Goal: Communication & Community: Ask a question

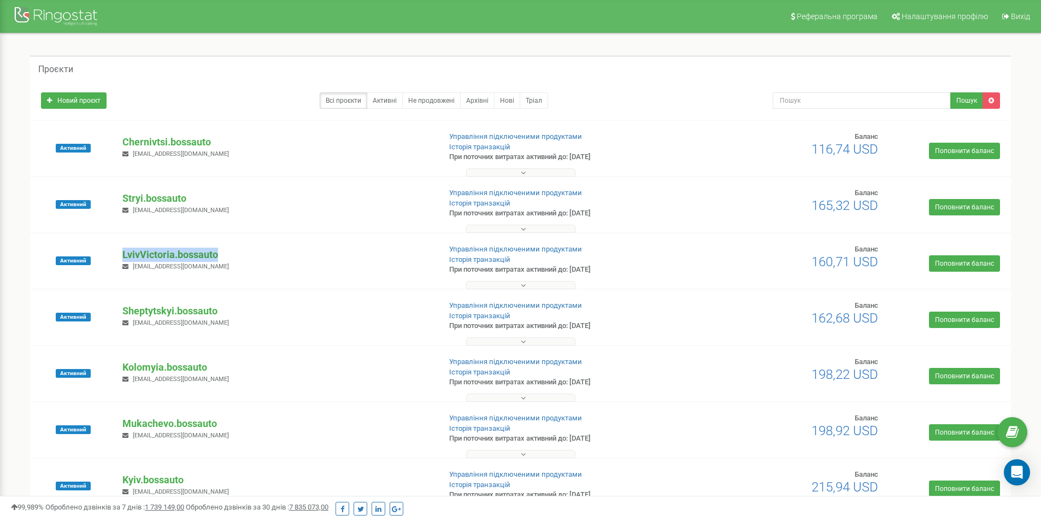
drag, startPoint x: 223, startPoint y: 255, endPoint x: 123, endPoint y: 255, distance: 99.4
click at [123, 255] on p "LvivVictoria.bossauto" at bounding box center [276, 255] width 309 height 14
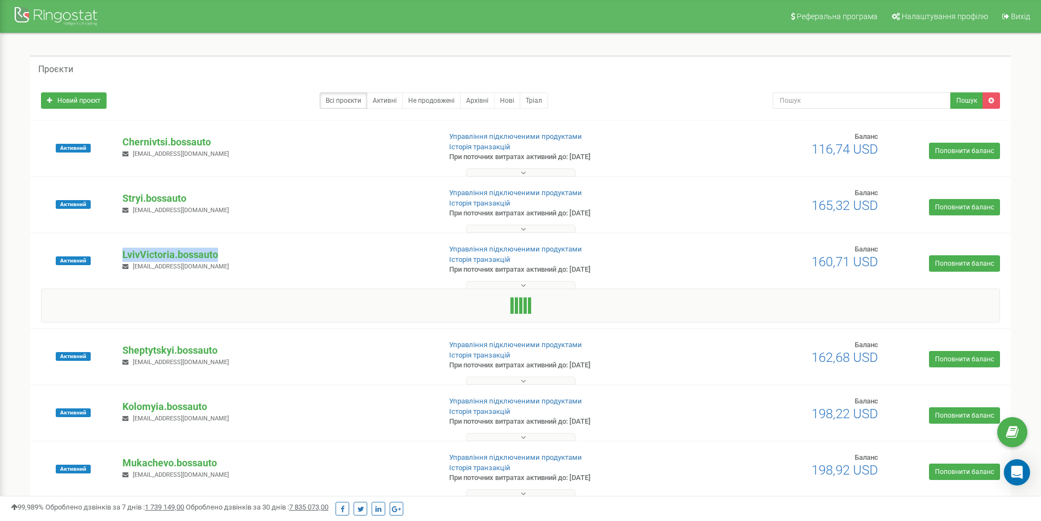
copy p "LvivVictoria.bossauto"
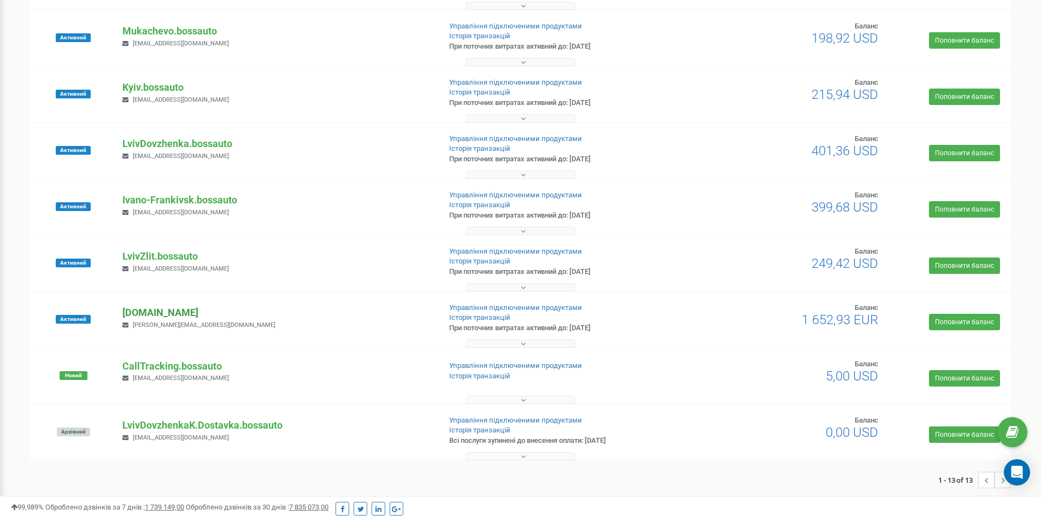
scroll to position [528, 0]
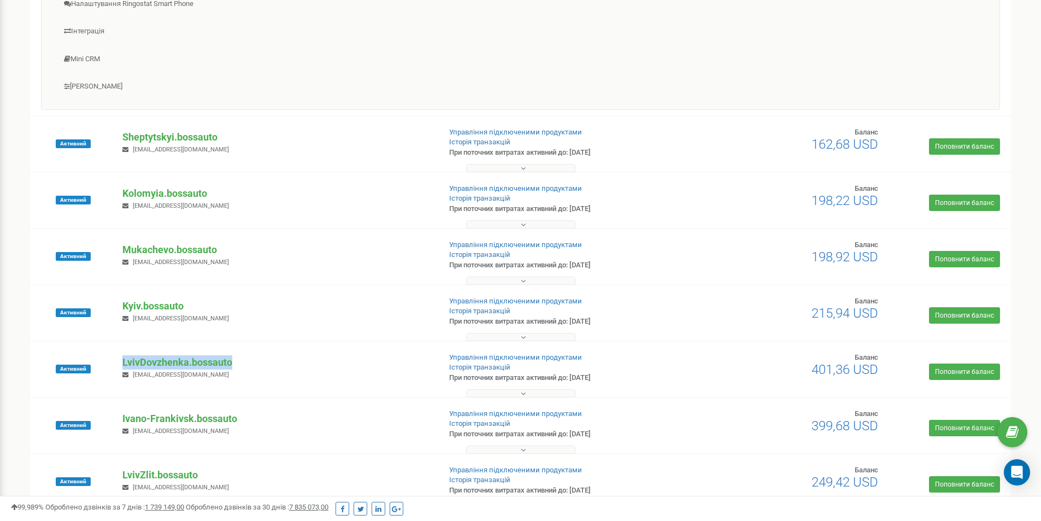
drag, startPoint x: 240, startPoint y: 364, endPoint x: 121, endPoint y: 363, distance: 119.7
click at [121, 363] on div "LvivDovzhenka.bossauto [EMAIL_ADDRESS][DOMAIN_NAME]" at bounding box center [276, 367] width 325 height 24
copy p "LvivDovzhenka.bossauto"
click at [1011, 469] on icon "Open Intercom Messenger" at bounding box center [1017, 472] width 14 height 14
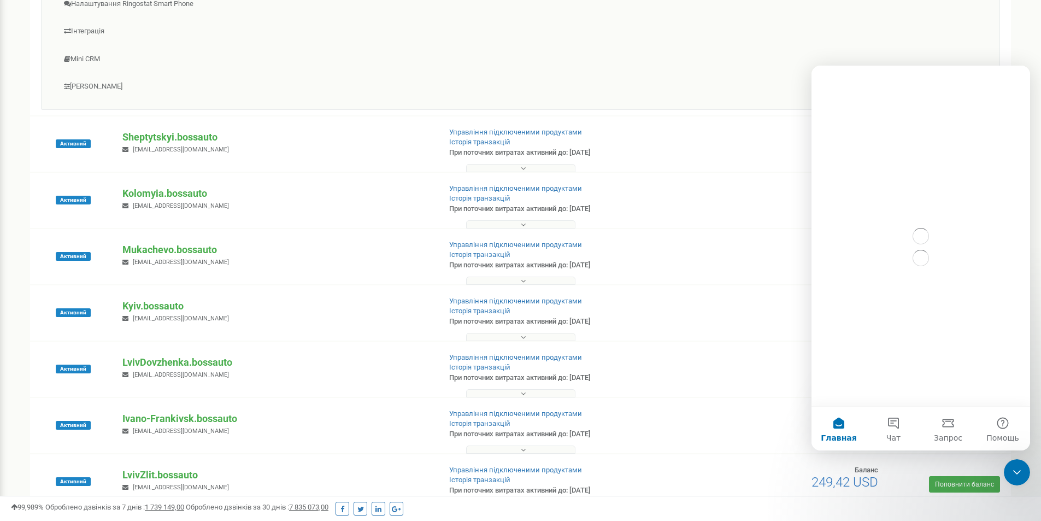
scroll to position [0, 0]
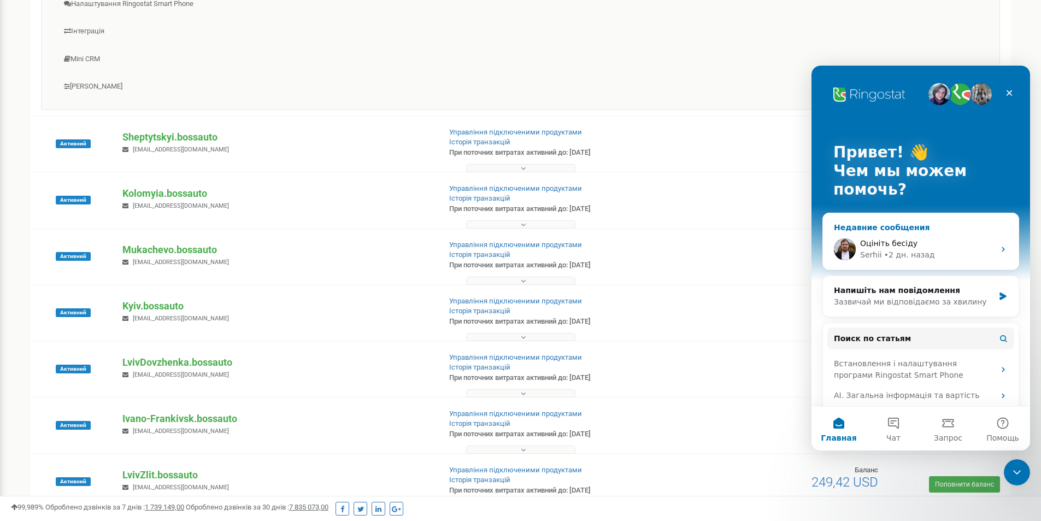
click at [901, 261] on div "Оцініть бесіду [PERSON_NAME] • 2 дн. назад" at bounding box center [921, 249] width 196 height 40
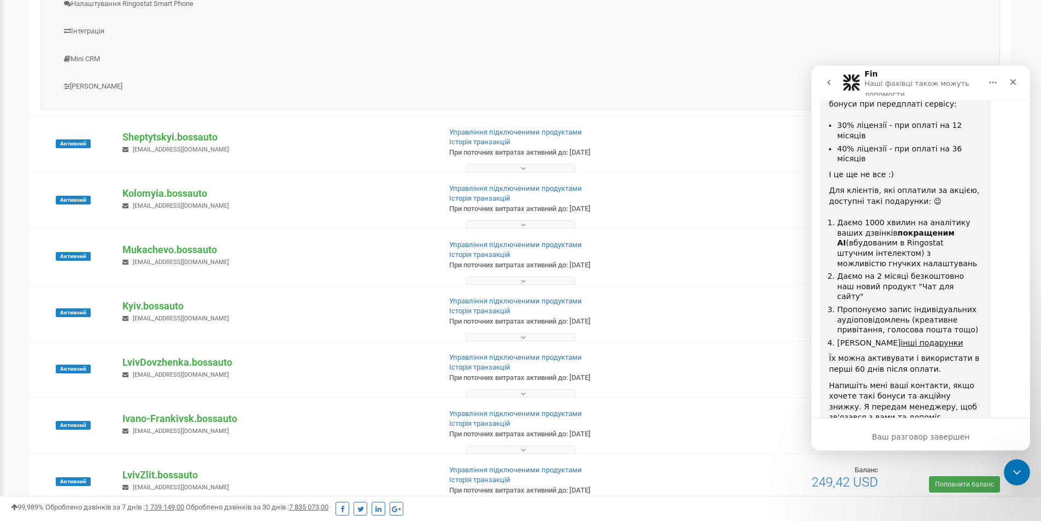
scroll to position [2053, 0]
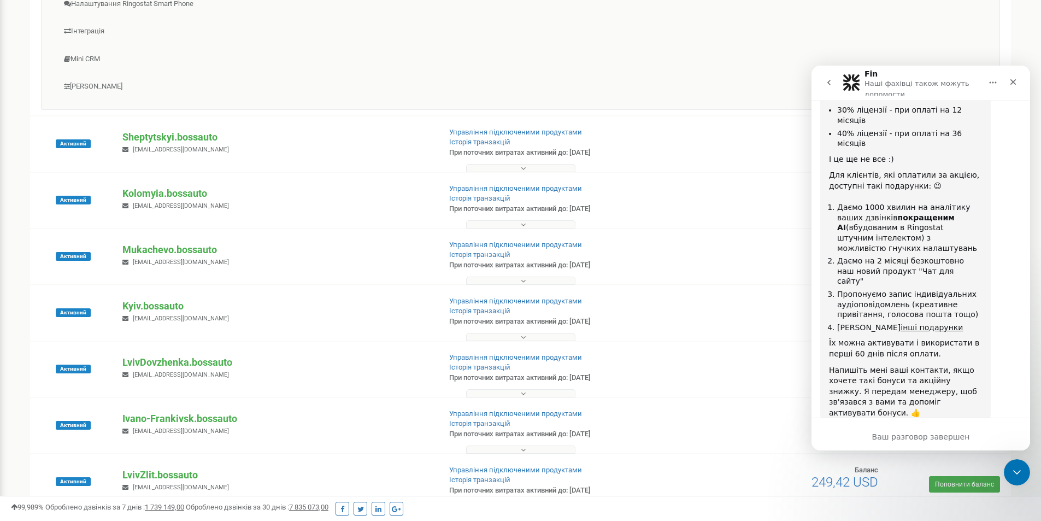
click at [951, 510] on span "Великолепно" at bounding box center [948, 520] width 20 height 20
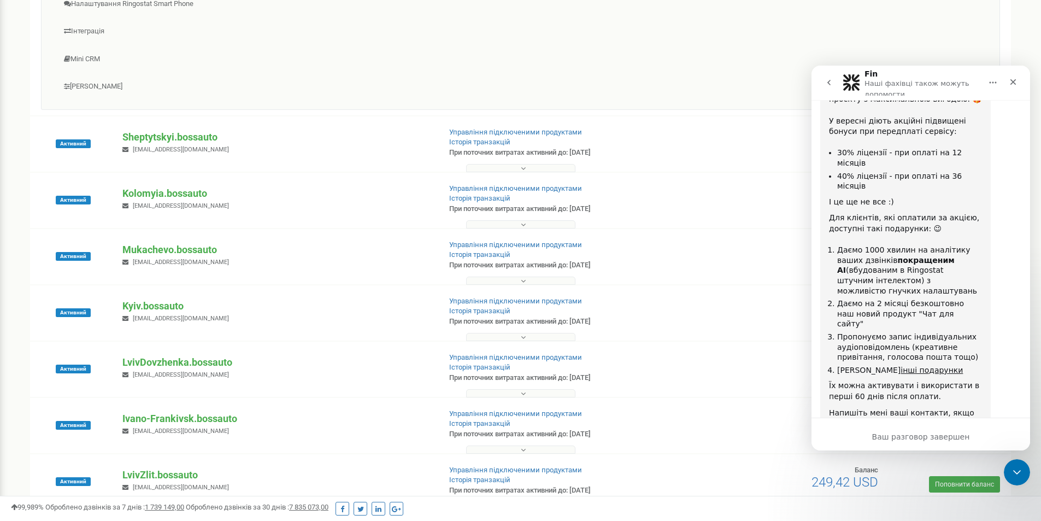
click at [823, 85] on button "go back" at bounding box center [829, 82] width 21 height 21
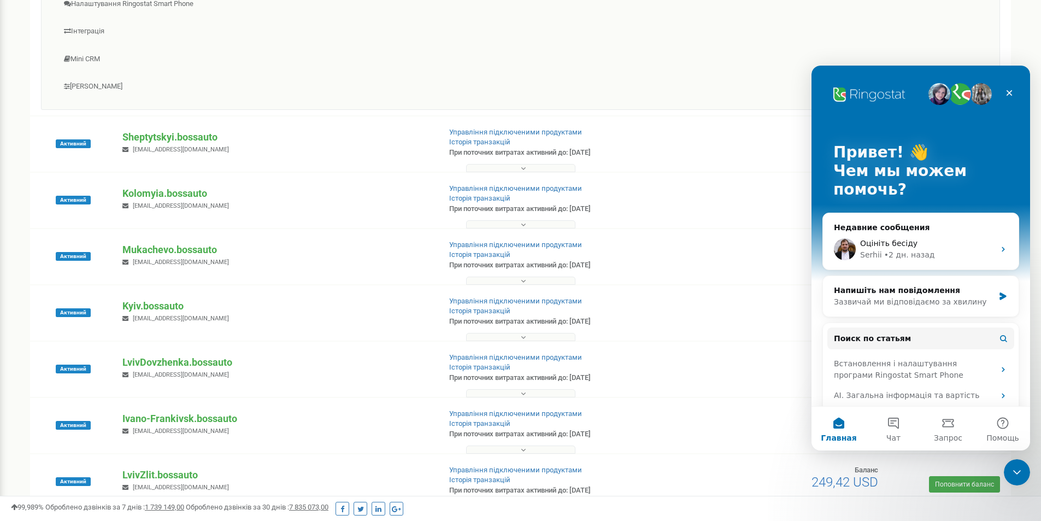
scroll to position [0, 0]
click at [895, 429] on button "Чат" at bounding box center [893, 429] width 55 height 44
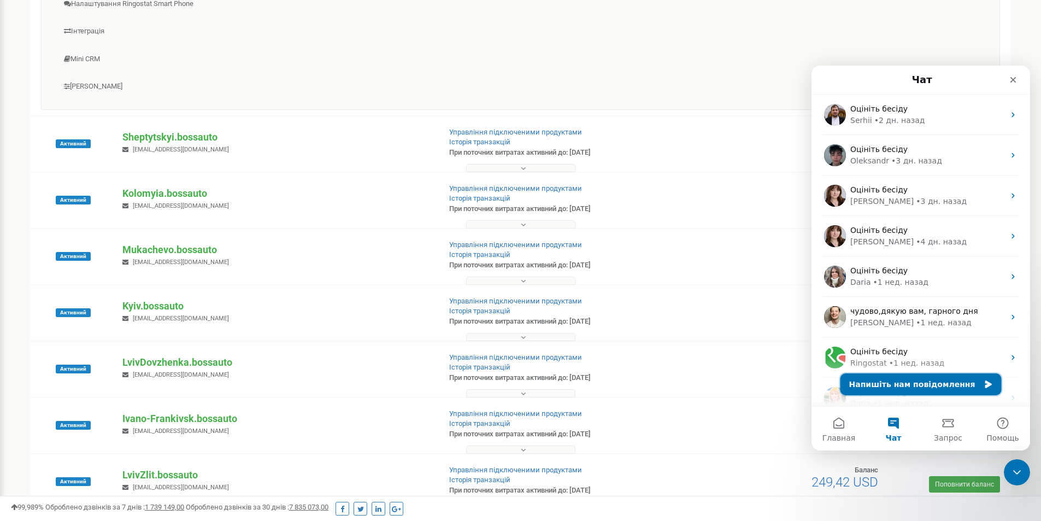
click at [921, 386] on button "Напишіть нам повідомлення" at bounding box center [920, 384] width 161 height 22
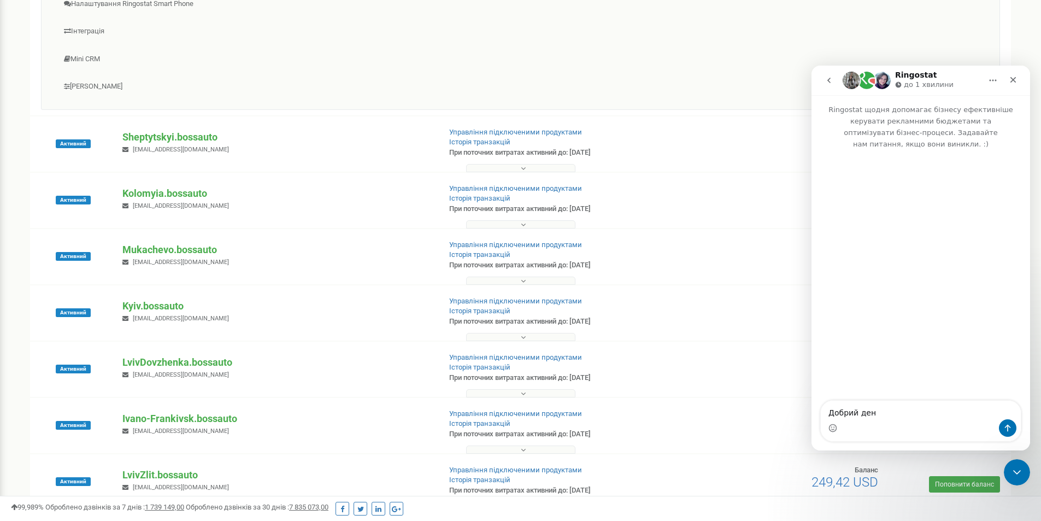
type textarea "Добрий день"
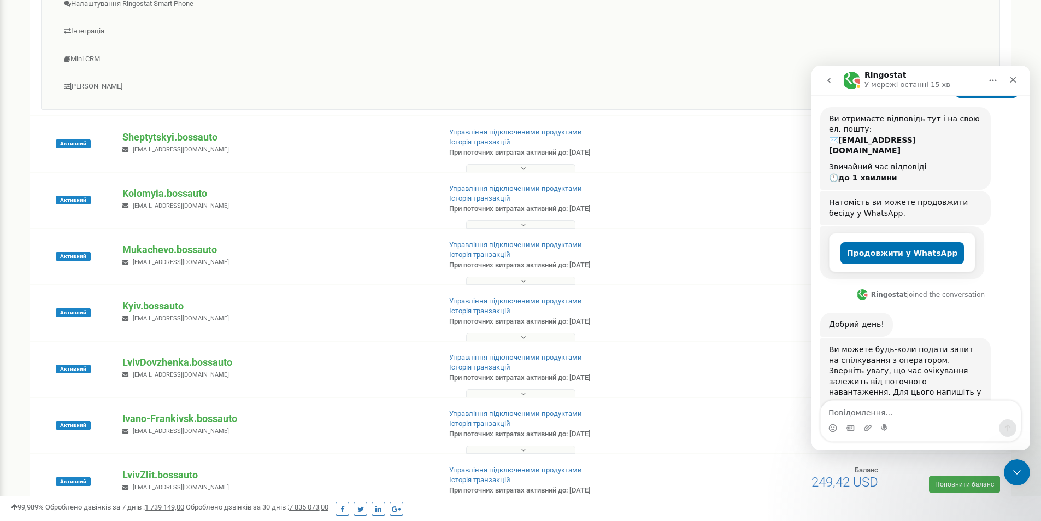
scroll to position [93, 0]
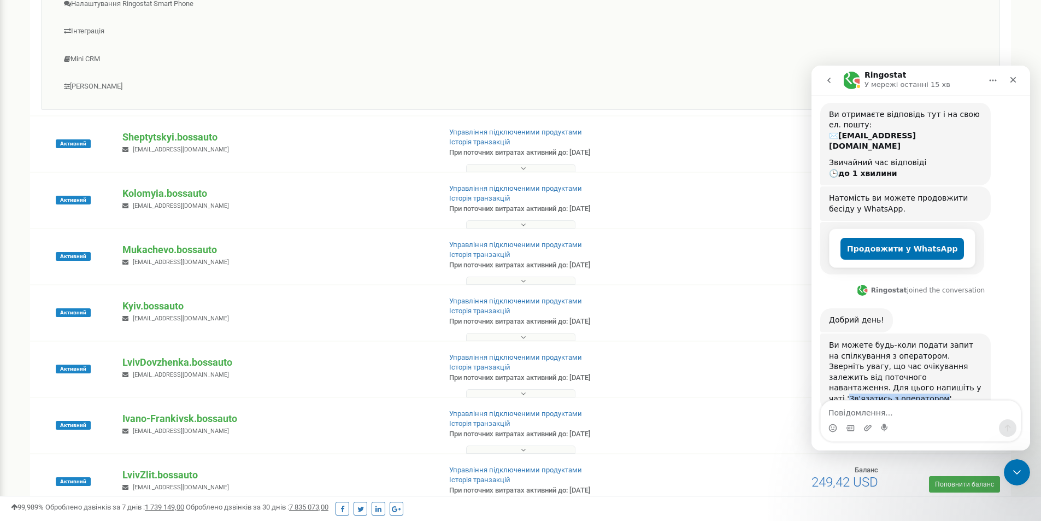
drag, startPoint x: 831, startPoint y: 363, endPoint x: 917, endPoint y: 366, distance: 86.9
click at [917, 366] on div "Ви можете будь-коли подати запит на спілкування з оператором. Зверніть увагу, щ…" at bounding box center [905, 372] width 153 height 64
copy div "Зв'язатись з оператором"
click at [909, 413] on textarea "Повідомлення..." at bounding box center [921, 410] width 200 height 19
paste textarea "Зв'язатись з оператором"
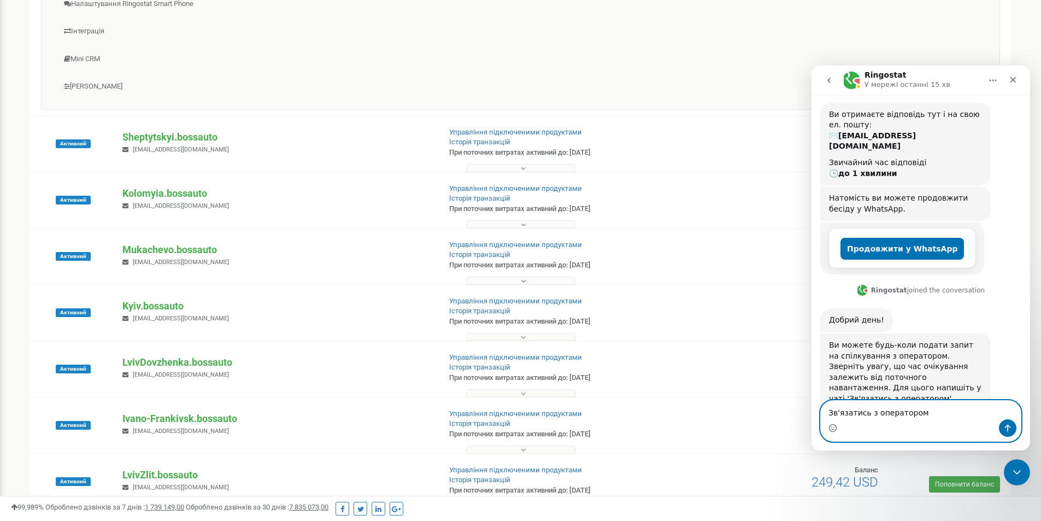
type textarea "Зв'язатись з оператором"
click at [1004, 426] on icon "Отправить сообщение…" at bounding box center [1007, 427] width 9 height 9
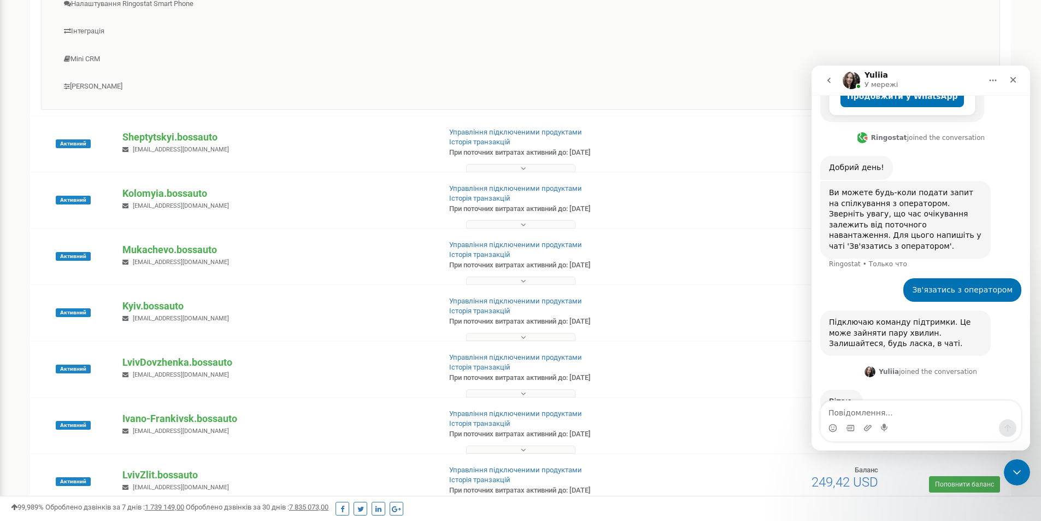
scroll to position [248, 0]
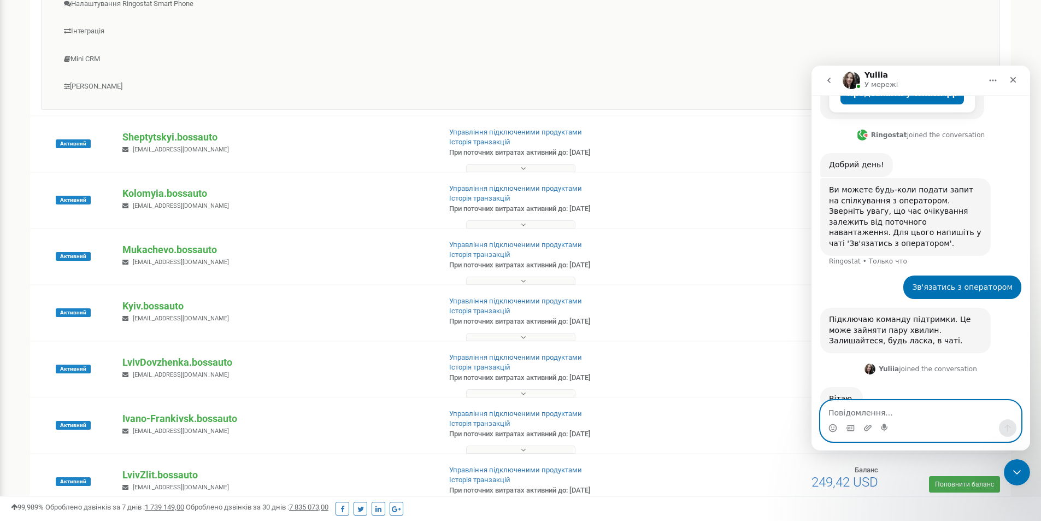
click at [909, 413] on textarea "Повідомлення..." at bounding box center [921, 410] width 200 height 19
type textarea "Добрий день"
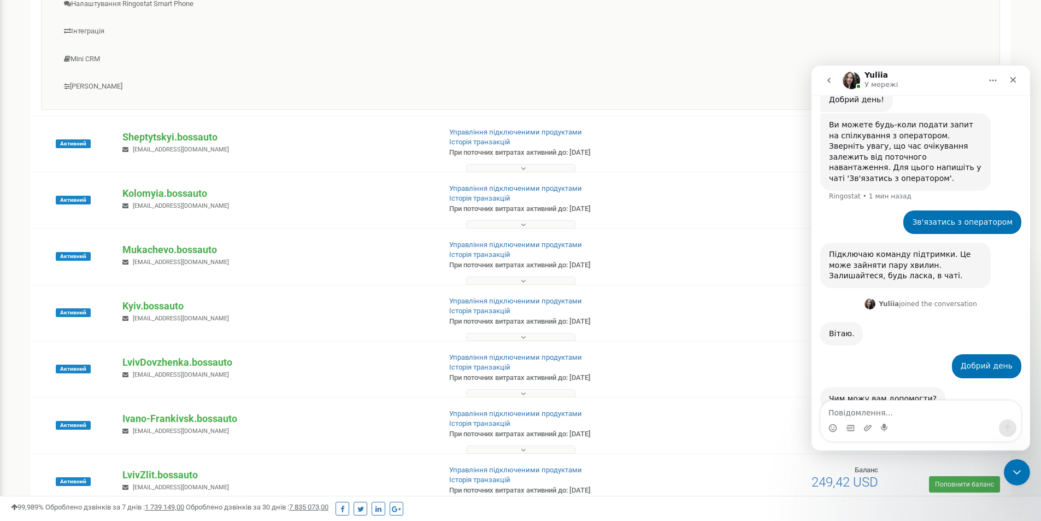
scroll to position [313, 0]
click at [903, 416] on textarea "Повідомлення..." at bounding box center [921, 410] width 200 height 19
paste textarea "потрібно створити нових працівників та добавити їх в проекти 1) [PERSON_NAME] […"
type textarea "потрібно створити нових працівників та добавити їх в проекти 1) [PERSON_NAME] […"
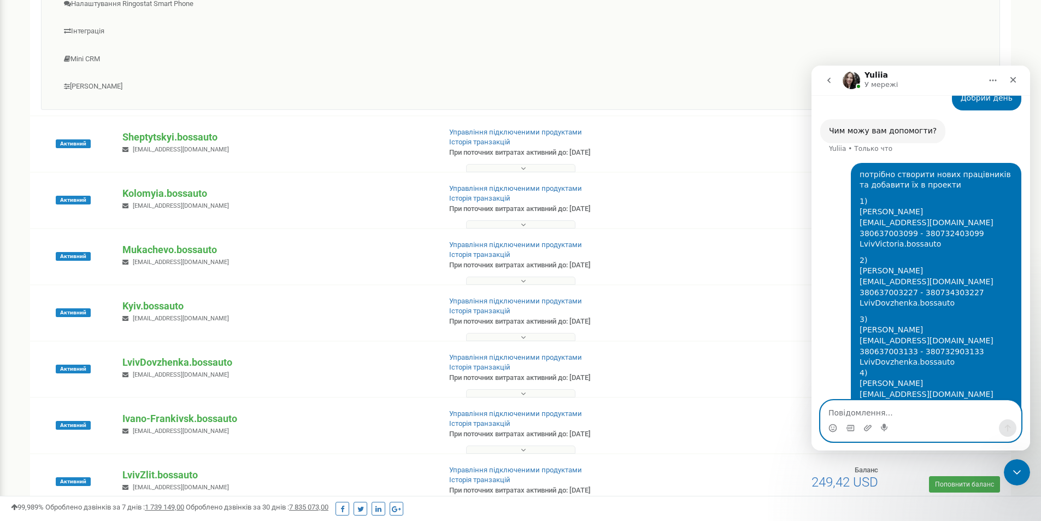
scroll to position [587, 0]
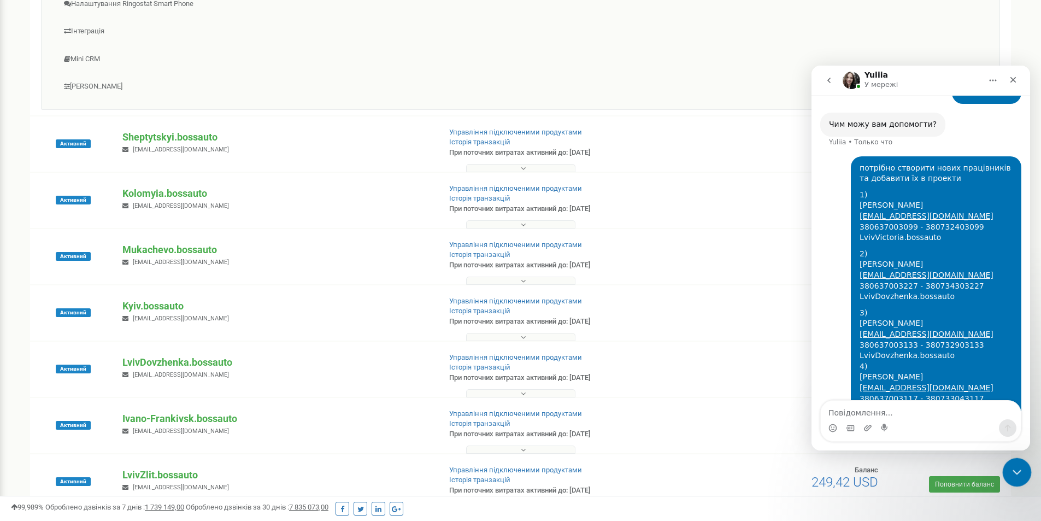
click at [1016, 476] on icon "Закрыть службу сообщений Intercom" at bounding box center [1015, 470] width 13 height 13
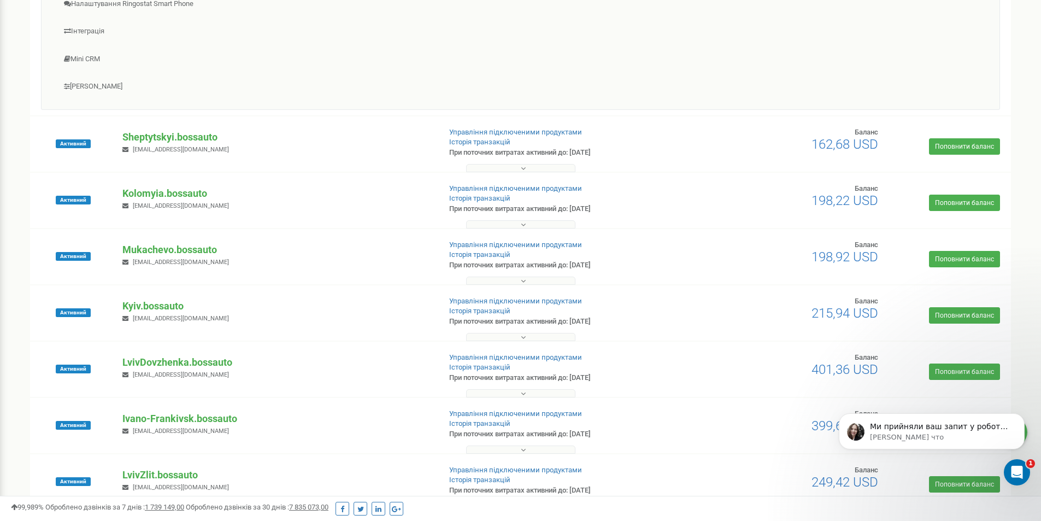
scroll to position [673, 0]
click at [1025, 471] on div "Открыть службу сообщений Intercom" at bounding box center [1015, 470] width 36 height 36
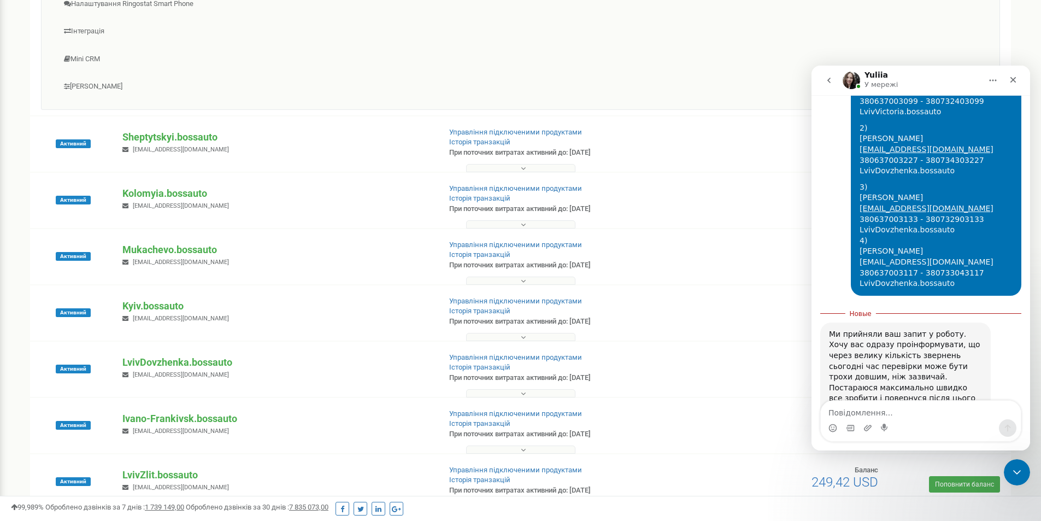
scroll to position [691, 0]
click at [872, 415] on textarea "Повідомлення..." at bounding box center [921, 410] width 200 height 19
type textarea "добре,дякую, очікую"
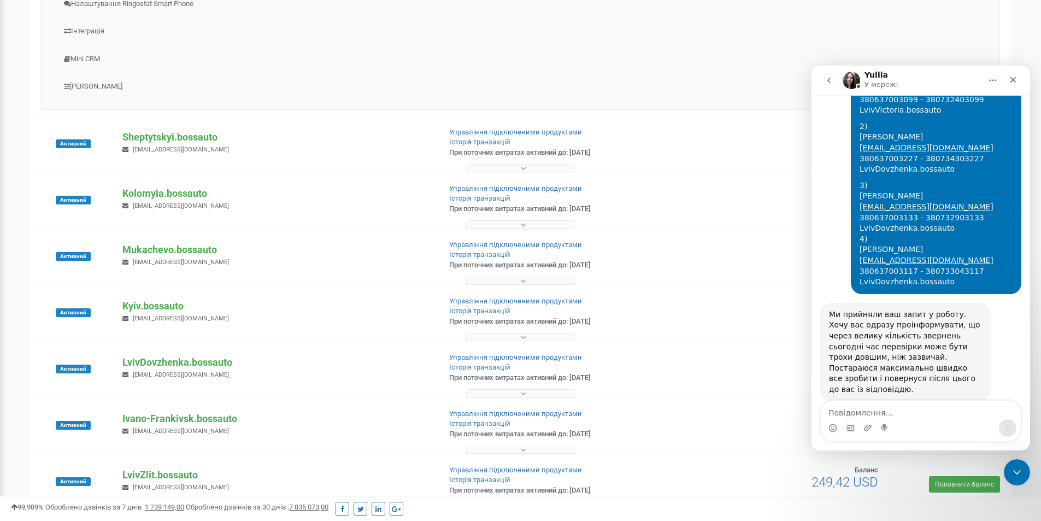
scroll to position [705, 0]
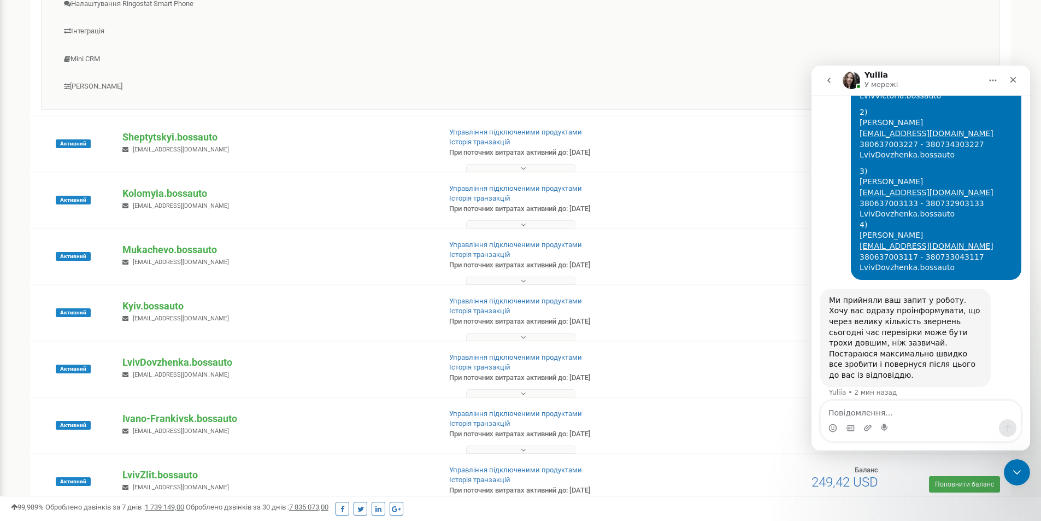
click at [738, 195] on div "Активний Kolomyia.bossauto [EMAIL_ADDRESS][DOMAIN_NAME] Управління підключеними…" at bounding box center [520, 206] width 975 height 44
click at [1008, 473] on div "Закрыть службу сообщений Intercom" at bounding box center [1015, 470] width 26 height 26
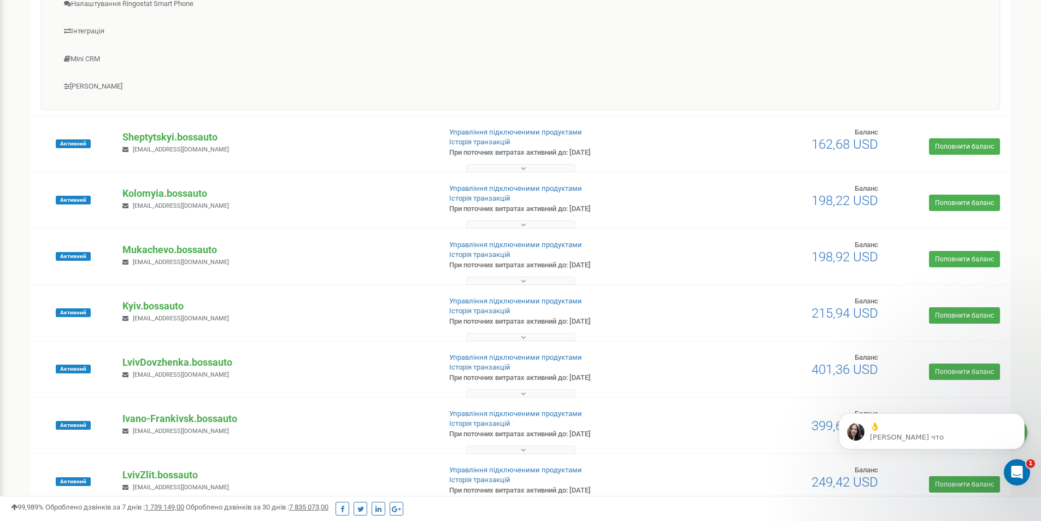
scroll to position [786, 0]
